Goal: Entertainment & Leisure: Browse casually

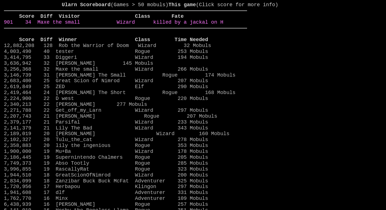
click at [207, 25] on link "901 34 Maxe the small Wizard killed by a jackal on H" at bounding box center [114, 22] width 220 height 6
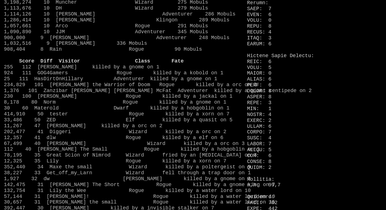
scroll to position [413, 0]
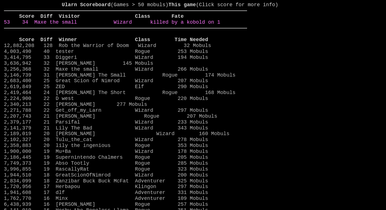
click at [220, 25] on link "53 34 Maxe the small Wizard killed by a kobold on 1" at bounding box center [112, 22] width 217 height 6
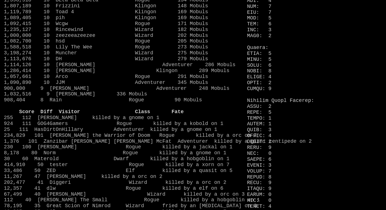
scroll to position [366, 0]
